Goal: Task Accomplishment & Management: Use online tool/utility

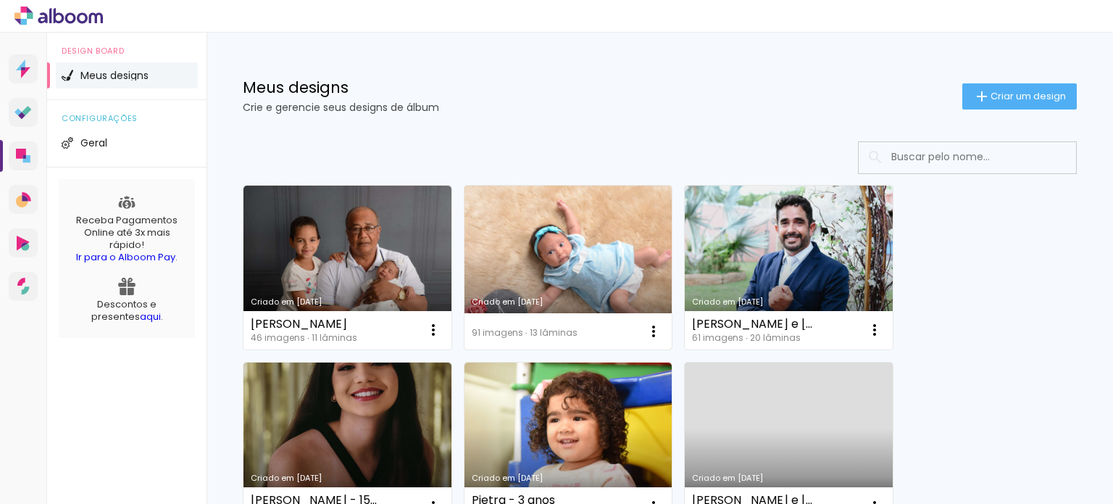
scroll to position [72, 0]
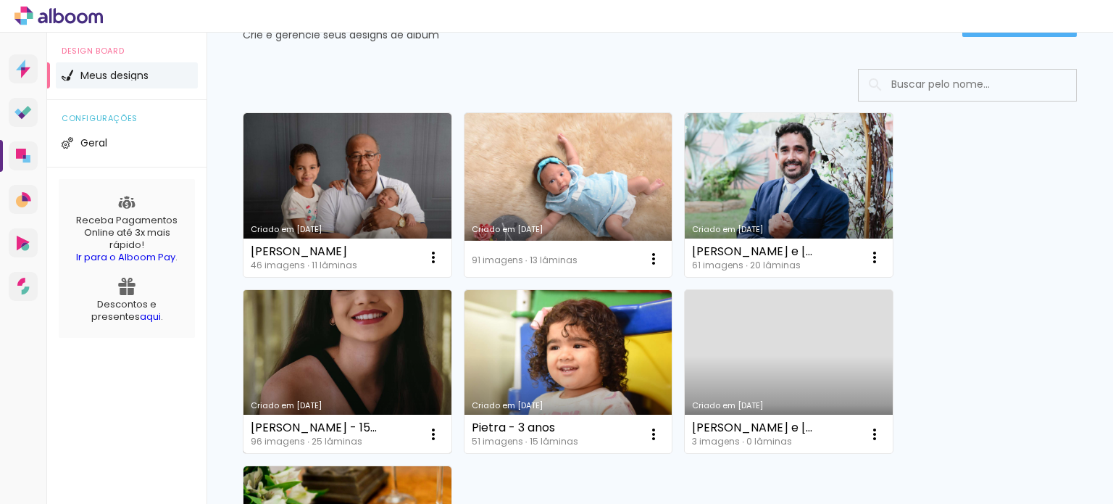
click at [383, 342] on link "Criado em [DATE]" at bounding box center [348, 372] width 208 height 164
